Goal: Task Accomplishment & Management: Complete application form

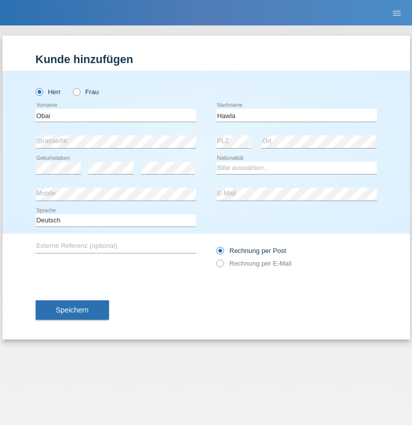
type input "Hawla"
select select "SY"
select select "C"
select select "01"
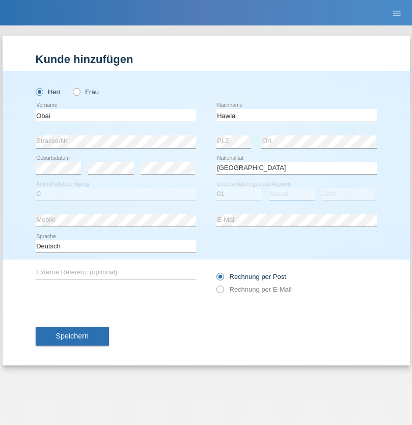
select select "01"
select select "2003"
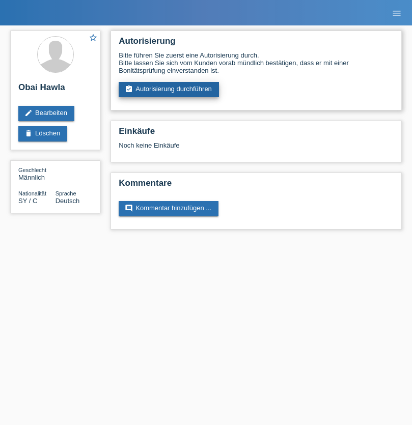
click at [169, 90] on link "assignment_turned_in Autorisierung durchführen" at bounding box center [169, 89] width 100 height 15
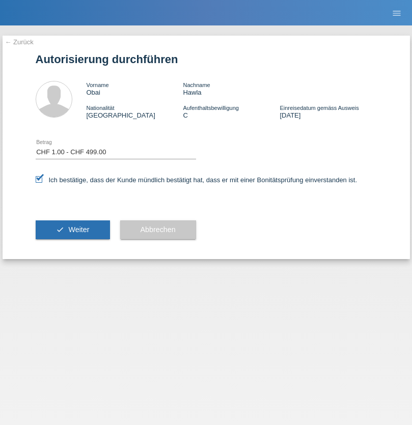
select select "1"
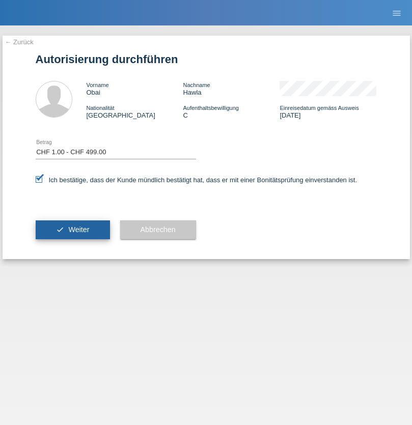
click at [72, 230] on span "Weiter" at bounding box center [78, 229] width 21 height 8
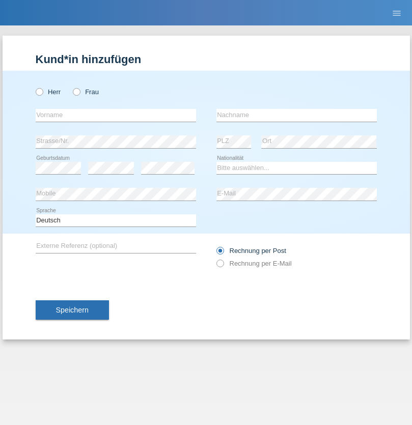
radio input "true"
click at [116, 115] on input "text" at bounding box center [116, 115] width 160 height 13
type input "Varga"
click at [296, 115] on input "text" at bounding box center [296, 115] width 160 height 13
type input "Florin"
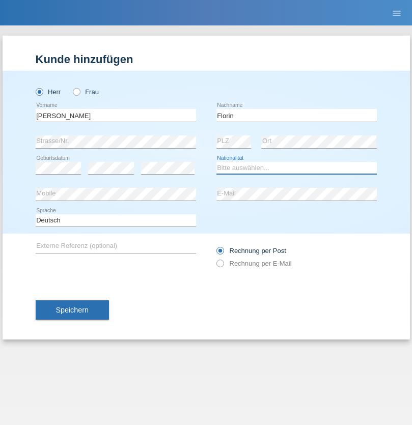
select select "RO"
select select "C"
select select "29"
select select "02"
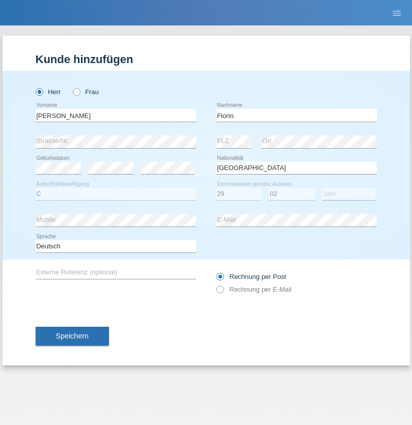
select select "2021"
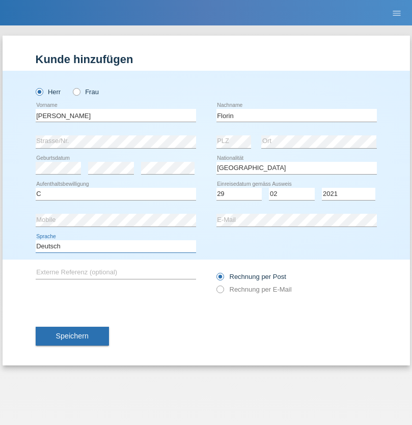
select select "en"
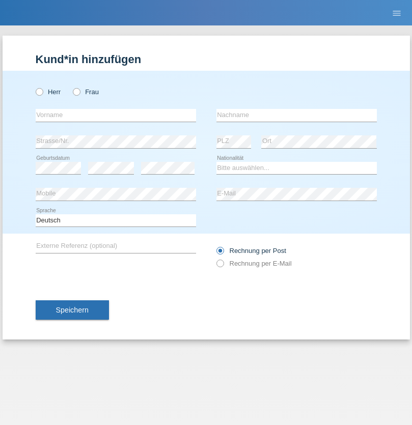
radio input "true"
click at [116, 115] on input "text" at bounding box center [116, 115] width 160 height 13
type input "Ruth"
click at [296, 115] on input "text" at bounding box center [296, 115] width 160 height 13
type input "Krebs"
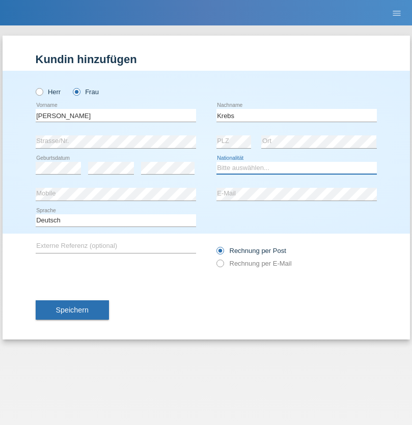
select select "CH"
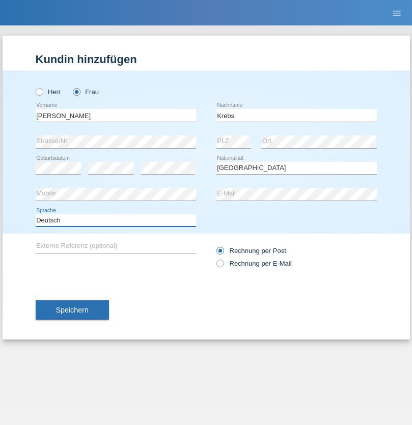
select select "en"
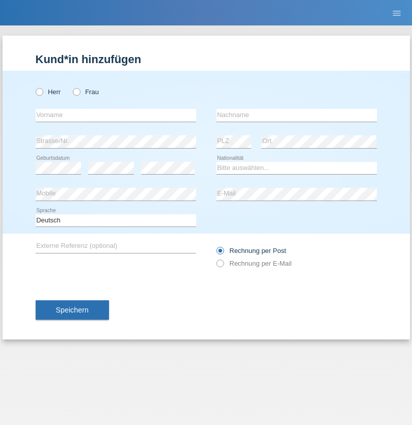
radio input "true"
click at [116, 115] on input "text" at bounding box center [116, 115] width 160 height 13
type input "Qovanaj"
click at [296, 115] on input "text" at bounding box center [296, 115] width 160 height 13
type input "Shaban"
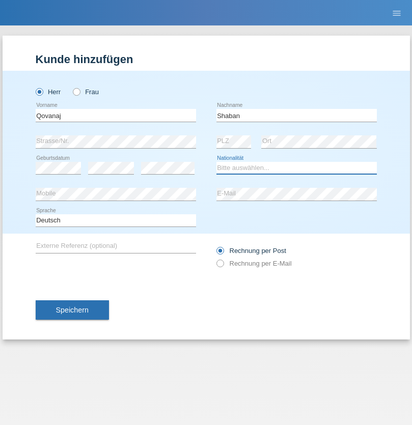
select select "CH"
radio input "true"
click at [116, 115] on input "text" at bounding box center [116, 115] width 160 height 13
type input "[PERSON_NAME]"
click at [296, 115] on input "text" at bounding box center [296, 115] width 160 height 13
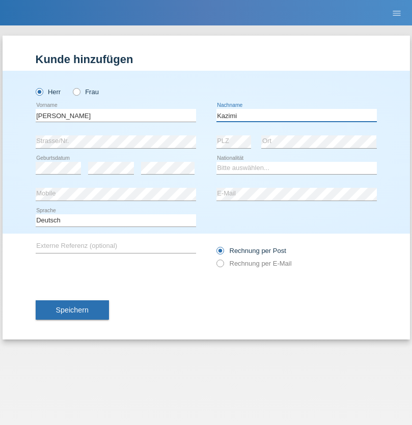
type input "Kazimi"
select select "AF"
select select "C"
select select "16"
select select "09"
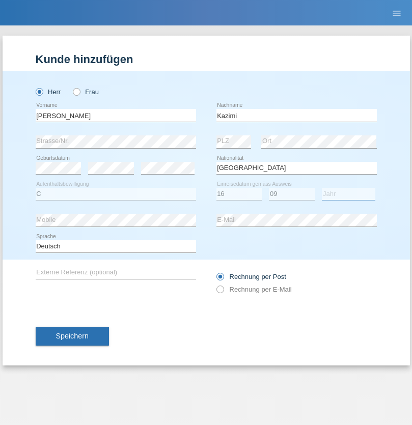
select select "2016"
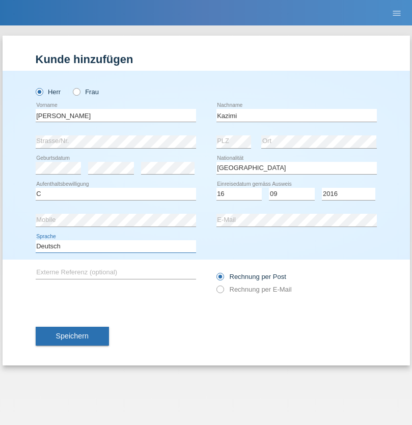
select select "en"
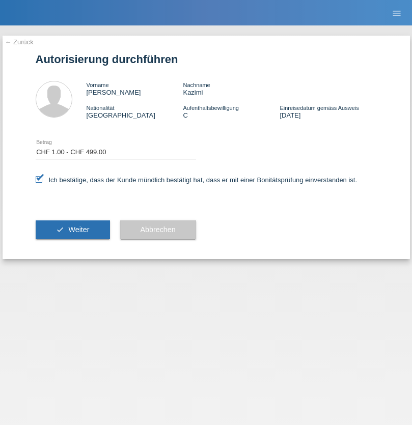
select select "1"
click at [72, 230] on span "Weiter" at bounding box center [78, 229] width 21 height 8
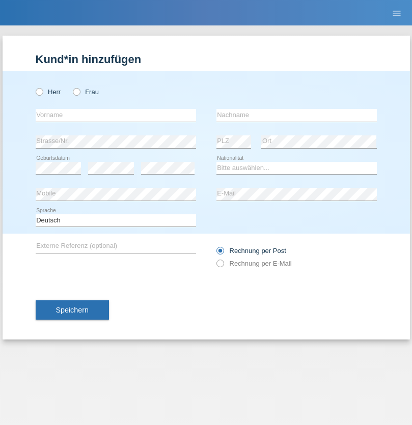
radio input "true"
click at [116, 115] on input "text" at bounding box center [116, 115] width 160 height 13
type input "[PERSON_NAME]"
click at [296, 115] on input "text" at bounding box center [296, 115] width 160 height 13
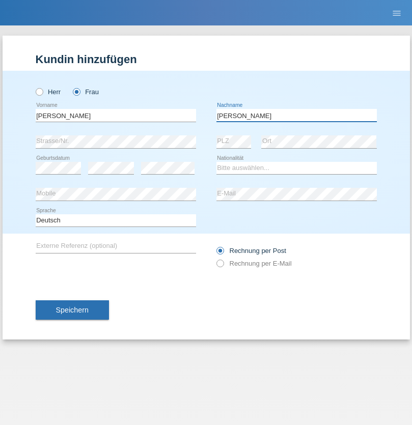
type input "[PERSON_NAME]"
select select "TH"
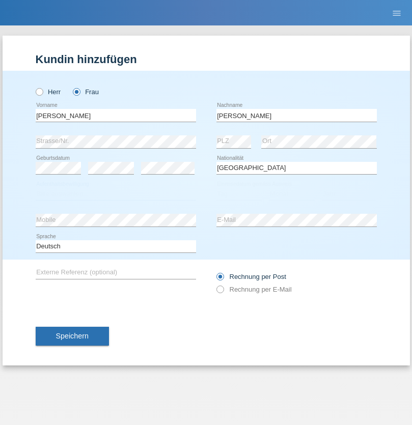
select select "C"
select select "04"
select select "08"
select select "2008"
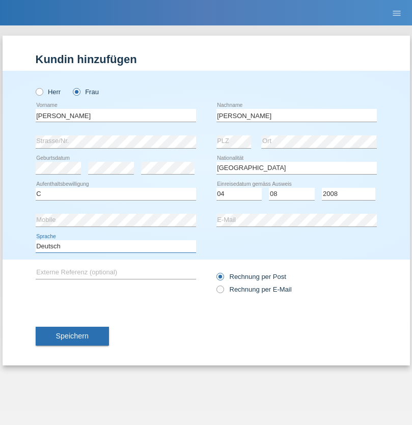
select select "en"
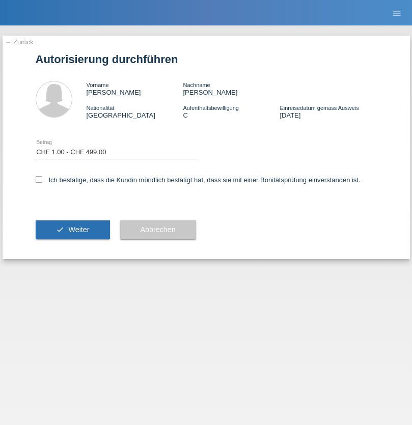
select select "1"
checkbox input "true"
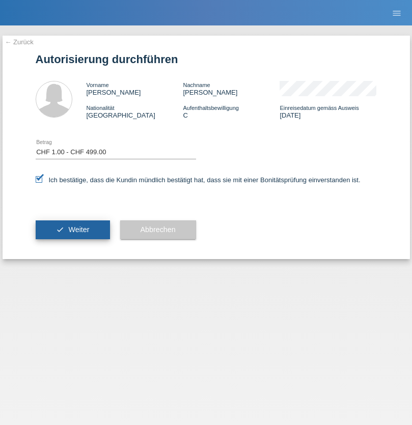
click at [72, 230] on span "Weiter" at bounding box center [78, 229] width 21 height 8
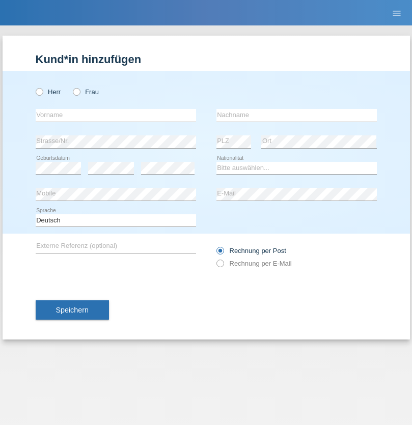
radio input "true"
click at [116, 115] on input "text" at bounding box center [116, 115] width 160 height 13
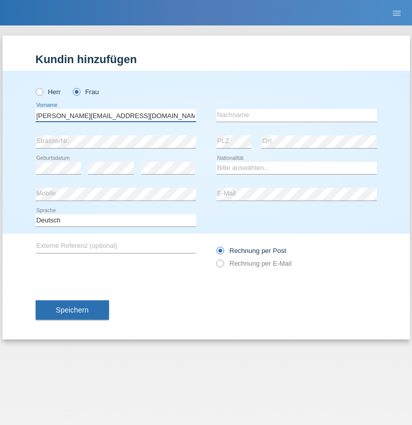
type input "Jasmine.hylaj@gmail.com"
click at [296, 115] on input "text" at bounding box center [296, 115] width 160 height 13
type input "Hylaj"
select select "CH"
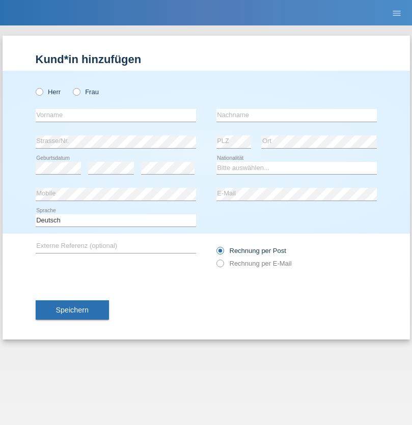
radio input "true"
click at [116, 115] on input "text" at bounding box center [116, 115] width 160 height 13
type input "luka"
click at [296, 115] on input "text" at bounding box center [296, 115] width 160 height 13
type input "kocic"
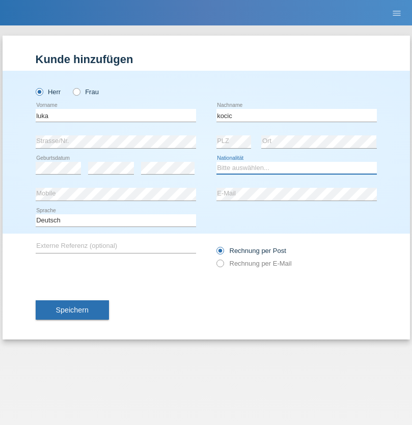
select select "RS"
select select "C"
select select "21"
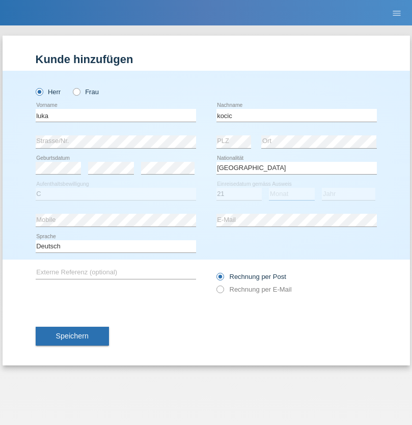
select select "04"
select select "1999"
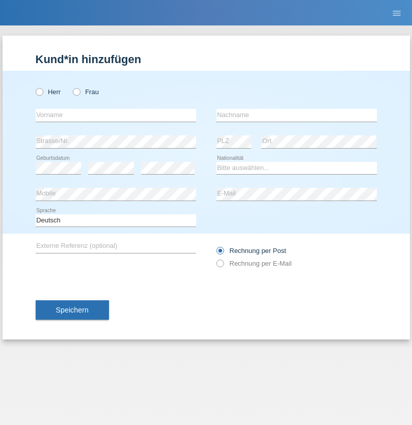
radio input "true"
click at [116, 115] on input "text" at bounding box center [116, 115] width 160 height 13
type input "Marian"
click at [296, 115] on input "text" at bounding box center [296, 115] width 160 height 13
type input "Matusa"
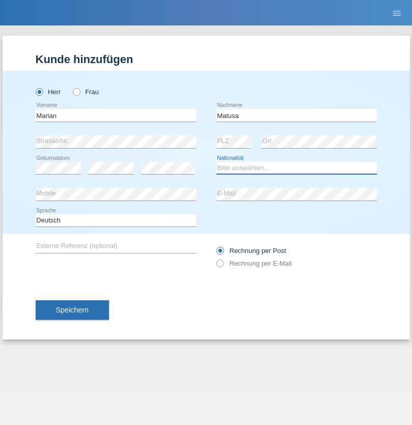
select select "RO"
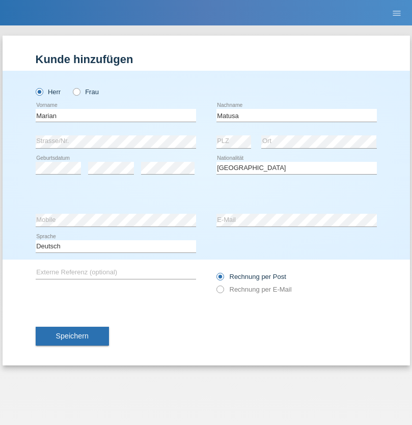
select select "C"
select select "01"
select select "06"
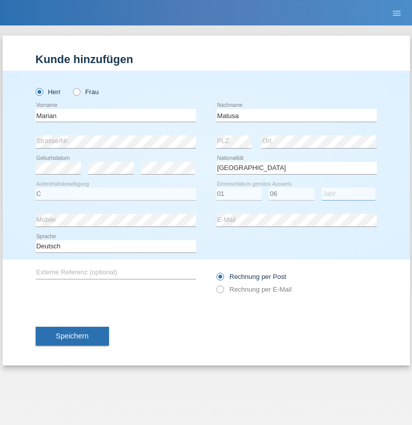
select select "2016"
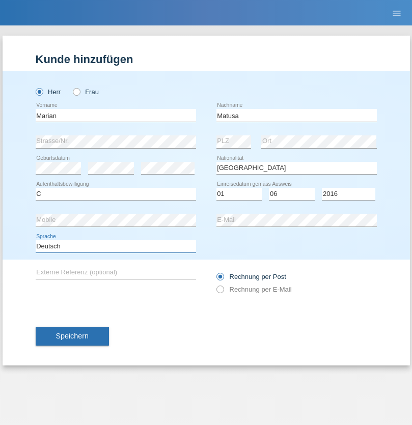
select select "en"
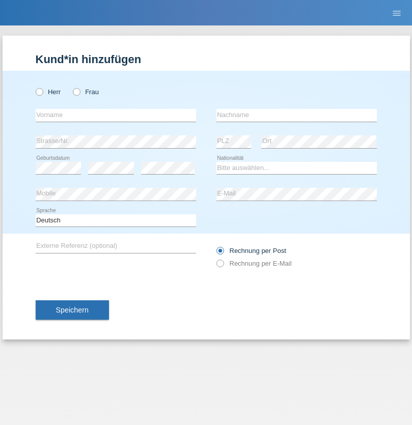
radio input "true"
click at [116, 115] on input "text" at bounding box center [116, 115] width 160 height 13
type input "[PERSON_NAME]"
click at [296, 115] on input "text" at bounding box center [296, 115] width 160 height 13
type input "Weinlein"
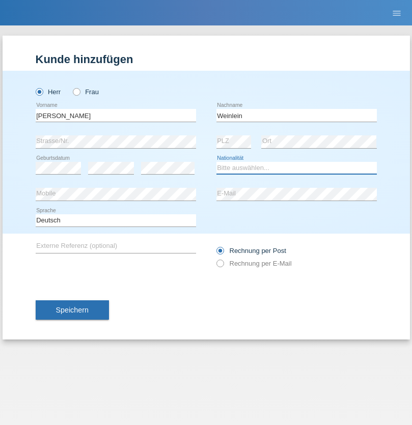
select select "CH"
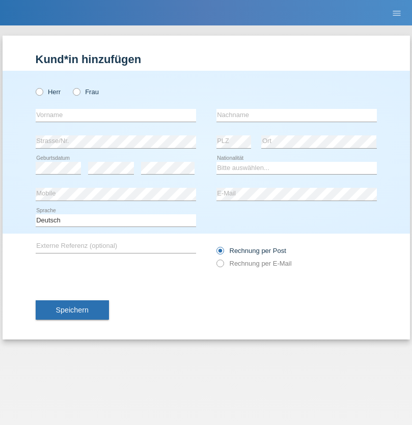
radio input "true"
click at [116, 115] on input "text" at bounding box center [116, 115] width 160 height 13
type input "Jashari lmeri"
click at [296, 115] on input "text" at bounding box center [296, 115] width 160 height 13
type input "Rabije"
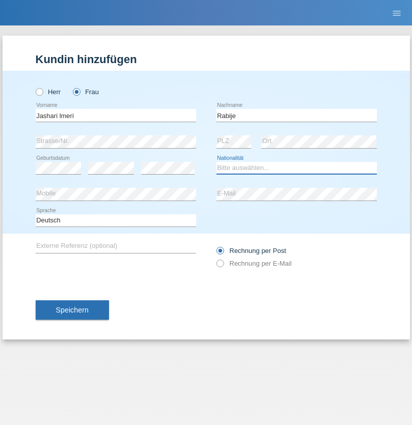
select select "CH"
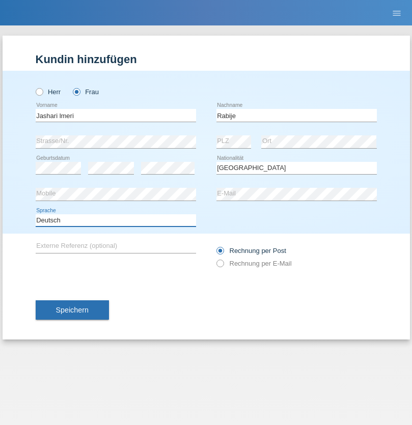
select select "en"
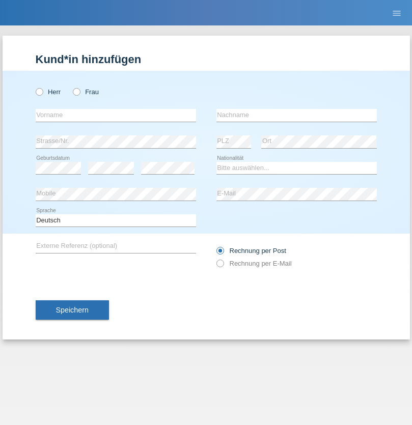
radio input "true"
click at [116, 115] on input "text" at bounding box center [116, 115] width 160 height 13
type input "firat"
click at [296, 115] on input "text" at bounding box center [296, 115] width 160 height 13
type input "kara"
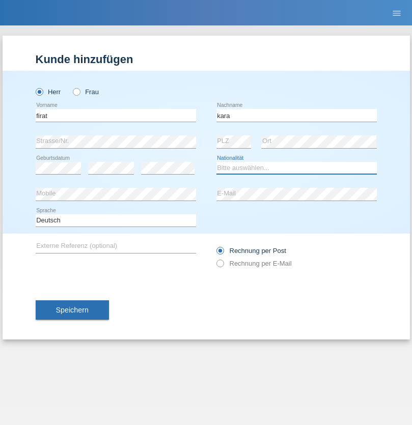
select select "CH"
radio input "true"
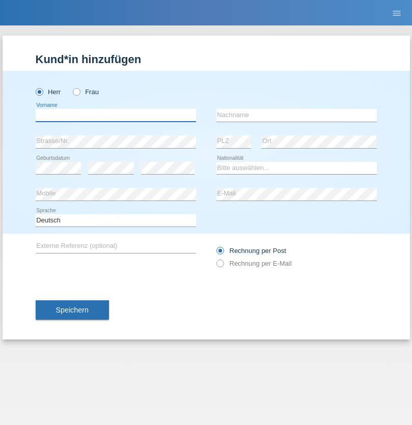
click at [116, 115] on input "text" at bounding box center [116, 115] width 160 height 13
type input "Gigov"
click at [296, 115] on input "text" at bounding box center [296, 115] width 160 height 13
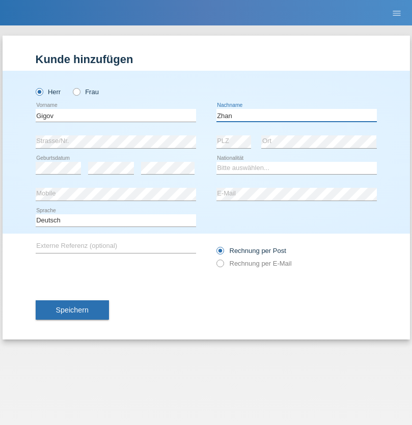
type input "Zhan"
select select "BG"
select select "C"
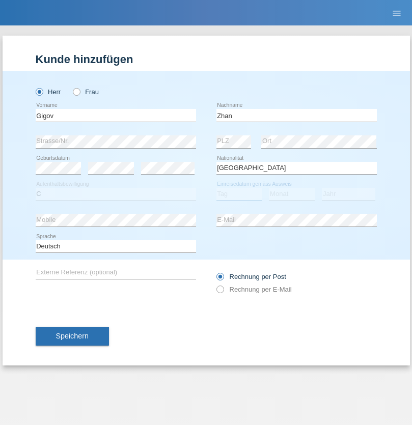
select select "23"
select select "10"
select select "2021"
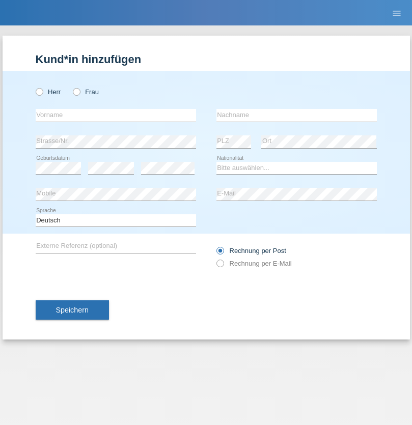
radio input "true"
click at [116, 115] on input "text" at bounding box center [116, 115] width 160 height 13
type input "Amand"
click at [296, 115] on input "text" at bounding box center [296, 115] width 160 height 13
type input "Pires"
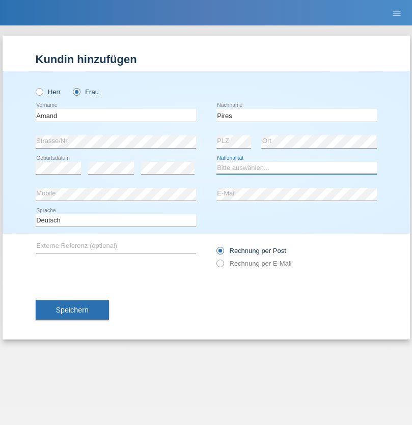
select select "CH"
radio input "true"
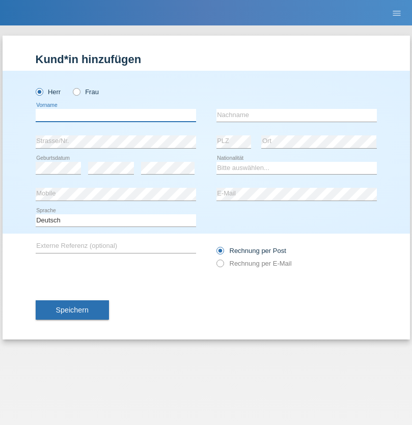
click at [116, 115] on input "text" at bounding box center [116, 115] width 160 height 13
type input "[PERSON_NAME]"
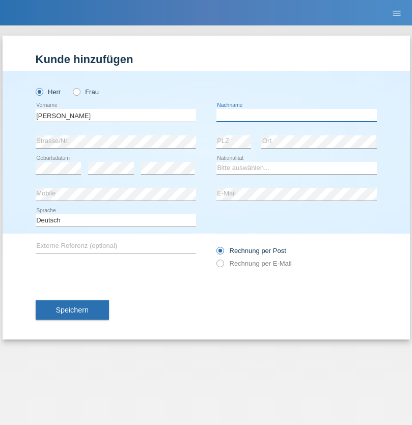
click at [296, 115] on input "text" at bounding box center [296, 115] width 160 height 13
type input "Saidi"
select select "CH"
radio input "true"
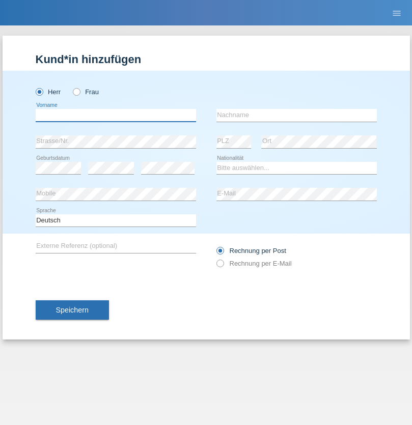
click at [116, 115] on input "text" at bounding box center [116, 115] width 160 height 13
type input "Matusa"
click at [296, 115] on input "text" at bounding box center [296, 115] width 160 height 13
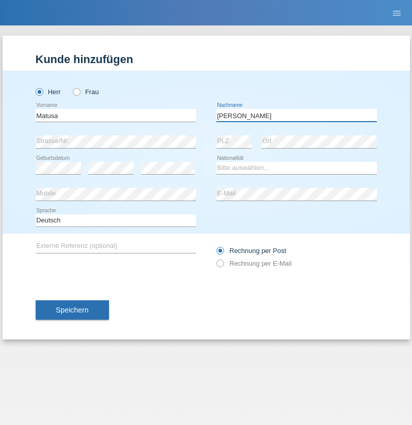
type input "Marian valentin"
select select "OM"
select select "C"
select select "01"
select select "06"
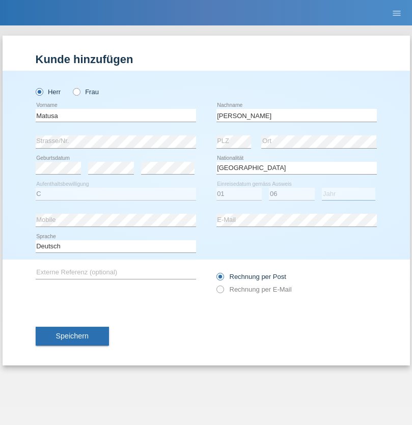
select select "2016"
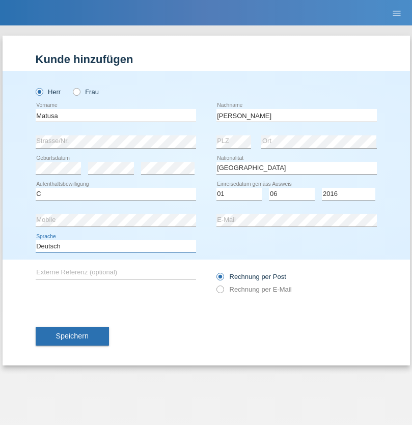
select select "en"
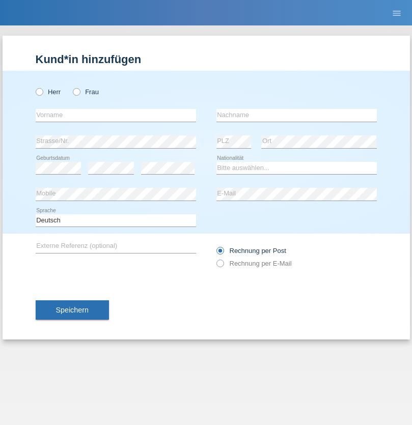
radio input "true"
click at [116, 115] on input "text" at bounding box center [116, 115] width 160 height 13
type input "[PERSON_NAME]"
click at [296, 115] on input "text" at bounding box center [296, 115] width 160 height 13
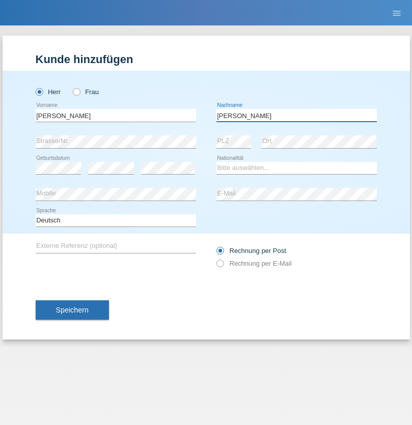
type input "[PERSON_NAME]"
select select "PT"
select select "C"
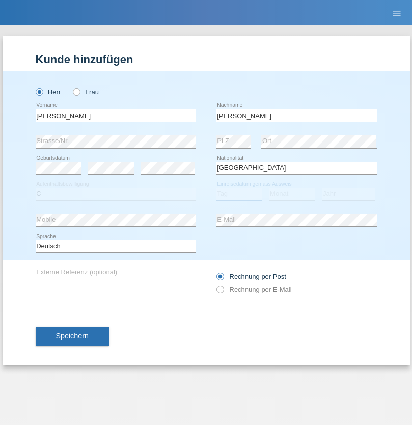
select select "23"
select select "08"
select select "2021"
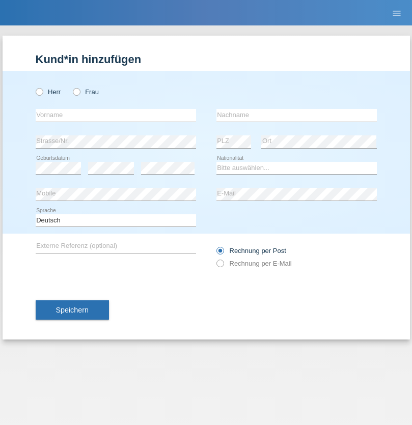
radio input "true"
click at [116, 115] on input "text" at bounding box center [116, 115] width 160 height 13
type input "[PERSON_NAME]"
click at [296, 115] on input "text" at bounding box center [296, 115] width 160 height 13
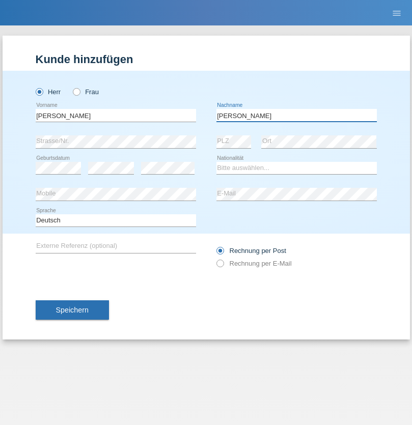
type input "[PERSON_NAME]"
select select "CH"
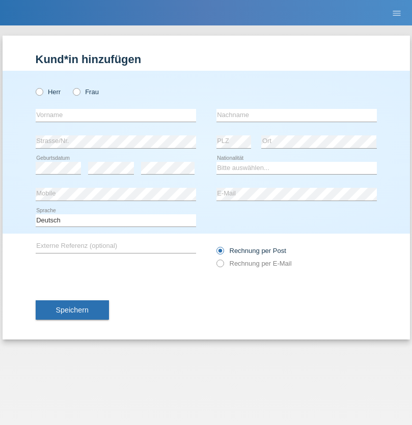
radio input "true"
click at [116, 115] on input "text" at bounding box center [116, 115] width 160 height 13
type input "Szilvia"
click at [296, 115] on input "text" at bounding box center [296, 115] width 160 height 13
type input "Olakh"
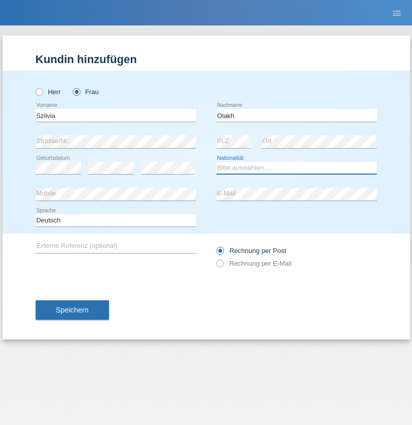
select select "UA"
select select "C"
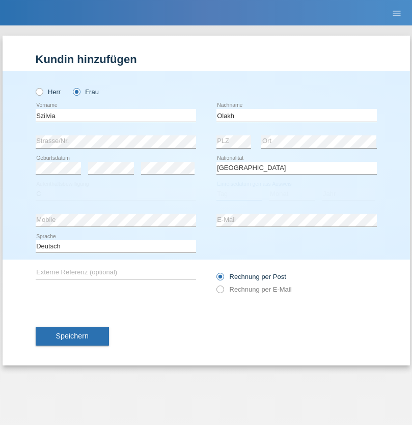
select select "15"
select select "09"
select select "2021"
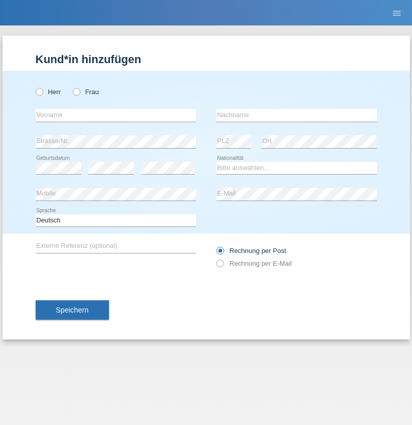
radio input "true"
click at [116, 115] on input "text" at bounding box center [116, 115] width 160 height 13
type input "Asrit"
click at [296, 115] on input "text" at bounding box center [296, 115] width 160 height 13
type input "Kupa"
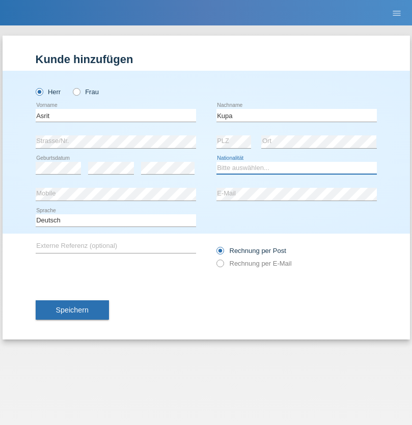
select select "MK"
select select "C"
select select "27"
select select "05"
radio input "true"
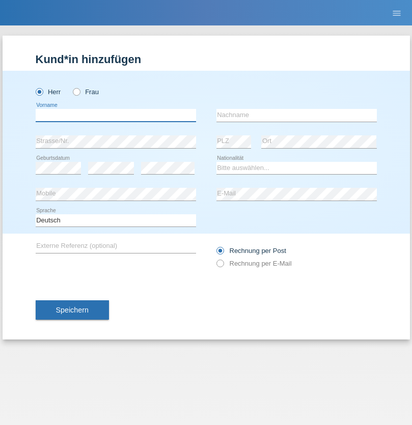
click at [116, 115] on input "text" at bounding box center [116, 115] width 160 height 13
type input "Ibrahim"
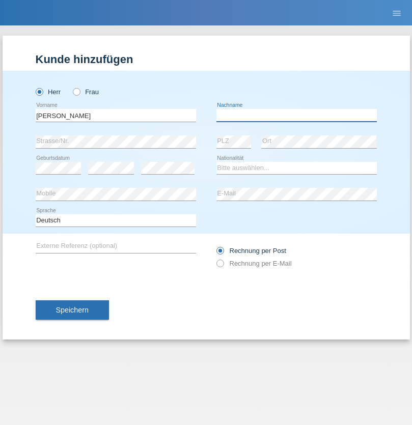
click at [296, 115] on input "text" at bounding box center [296, 115] width 160 height 13
type input "Abbas"
select select "SY"
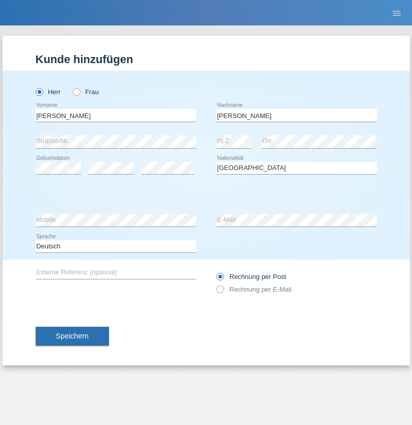
select select "C"
select select "15"
select select "09"
select select "2021"
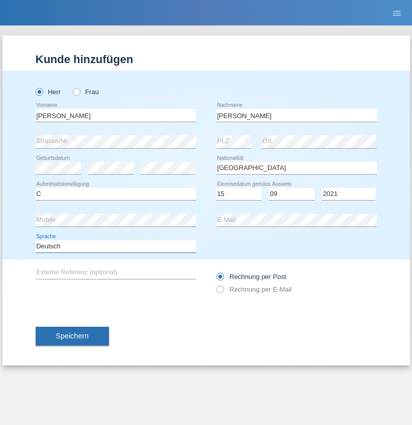
select select "en"
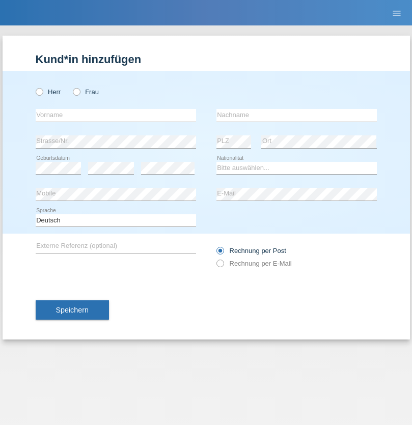
radio input "true"
select select "CH"
radio input "true"
click at [116, 115] on input "text" at bounding box center [116, 115] width 160 height 13
type input "[PERSON_NAME]"
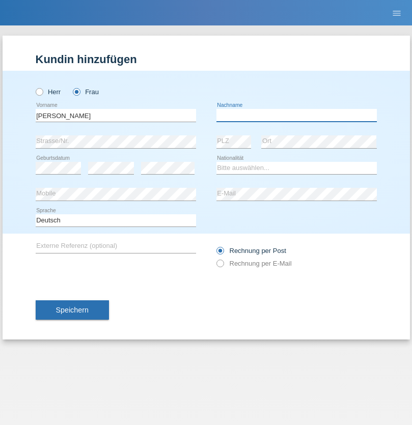
click at [296, 115] on input "text" at bounding box center [296, 115] width 160 height 13
type input "Bacic"
select select "CH"
